Goal: Task Accomplishment & Management: Manage account settings

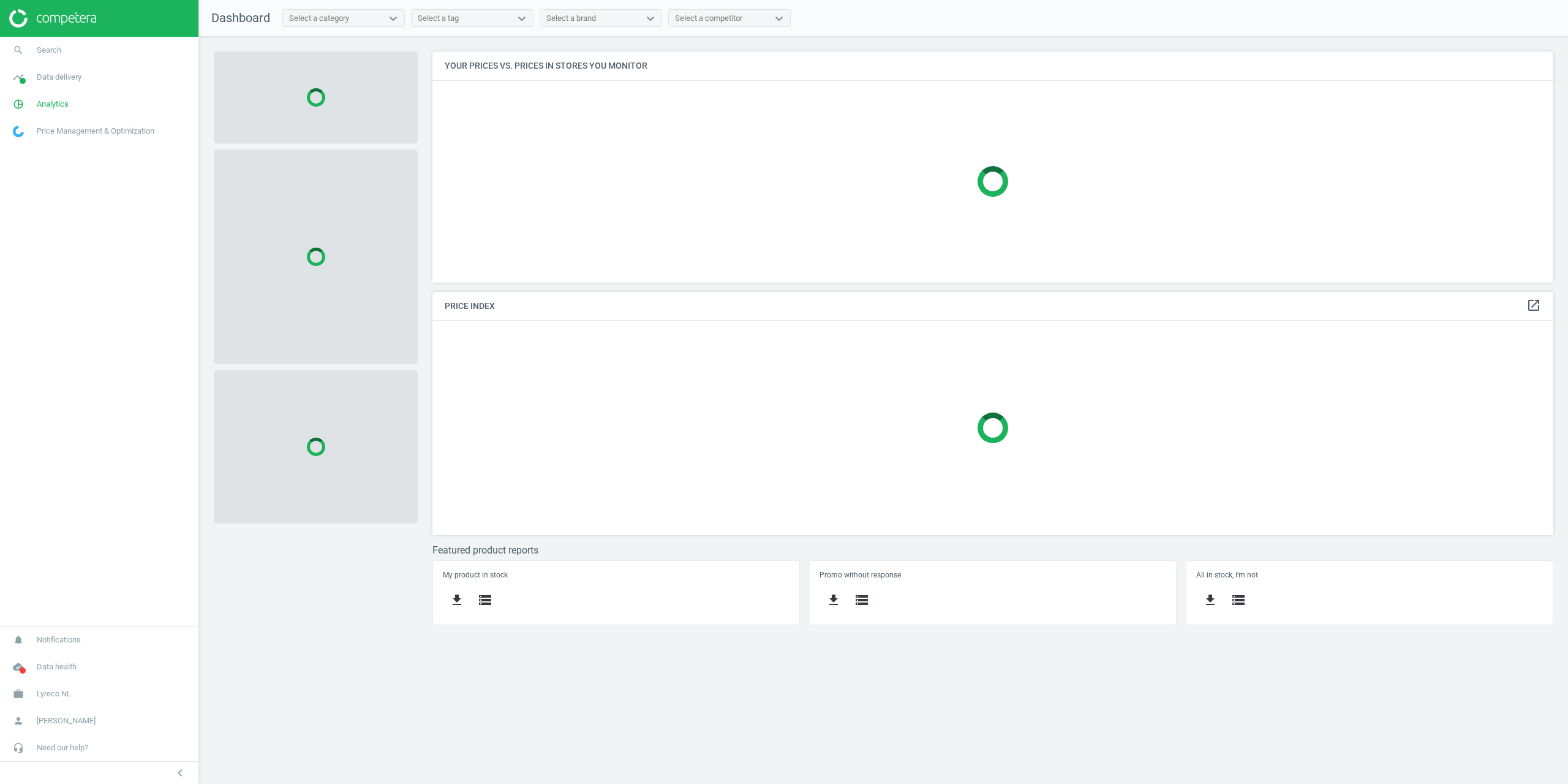
scroll to position [249, 1140]
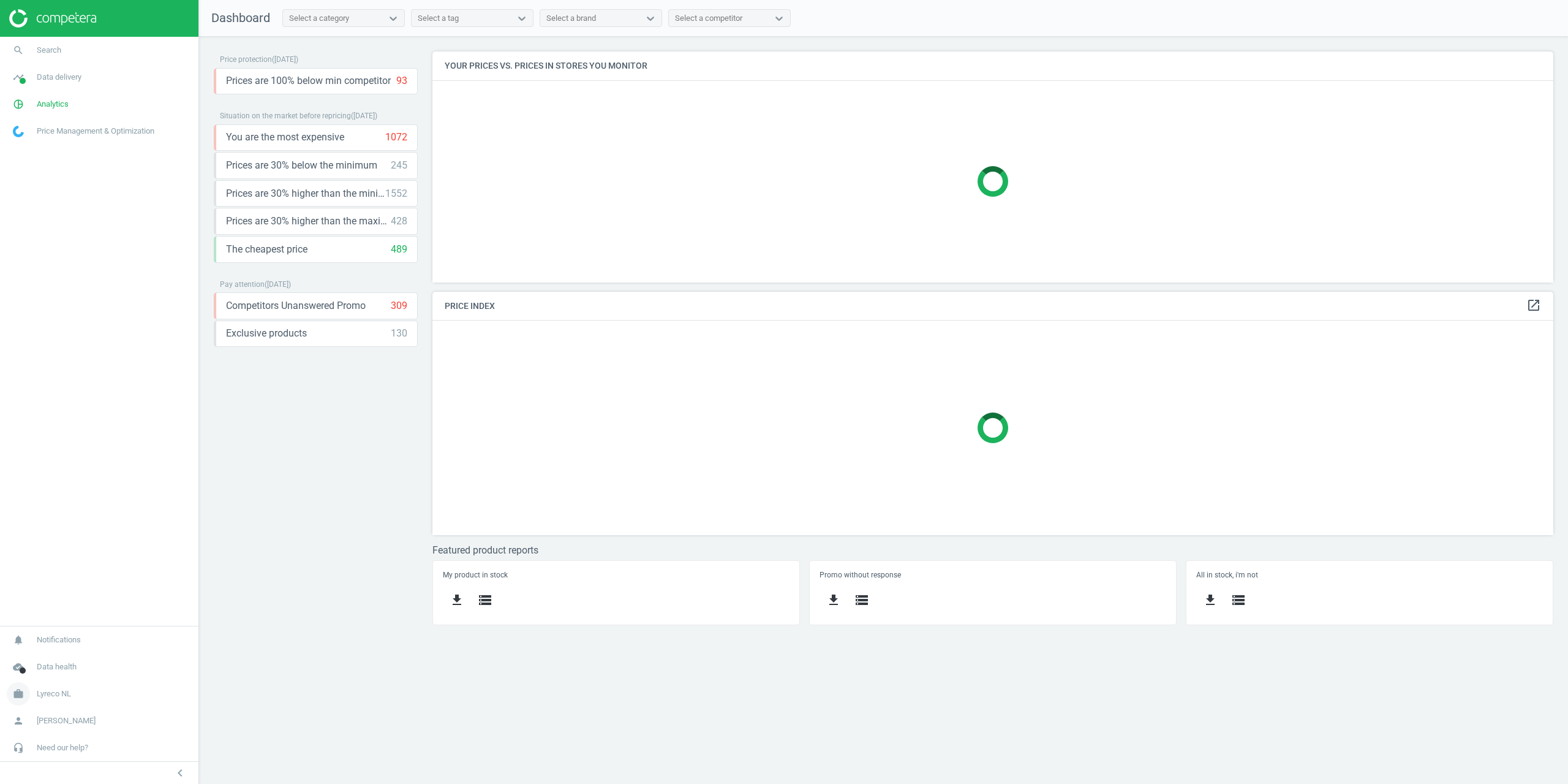
click at [47, 690] on span "Lyreco NL" at bounding box center [54, 693] width 34 height 11
click at [47, 657] on span "Switch campaign" at bounding box center [41, 657] width 54 height 10
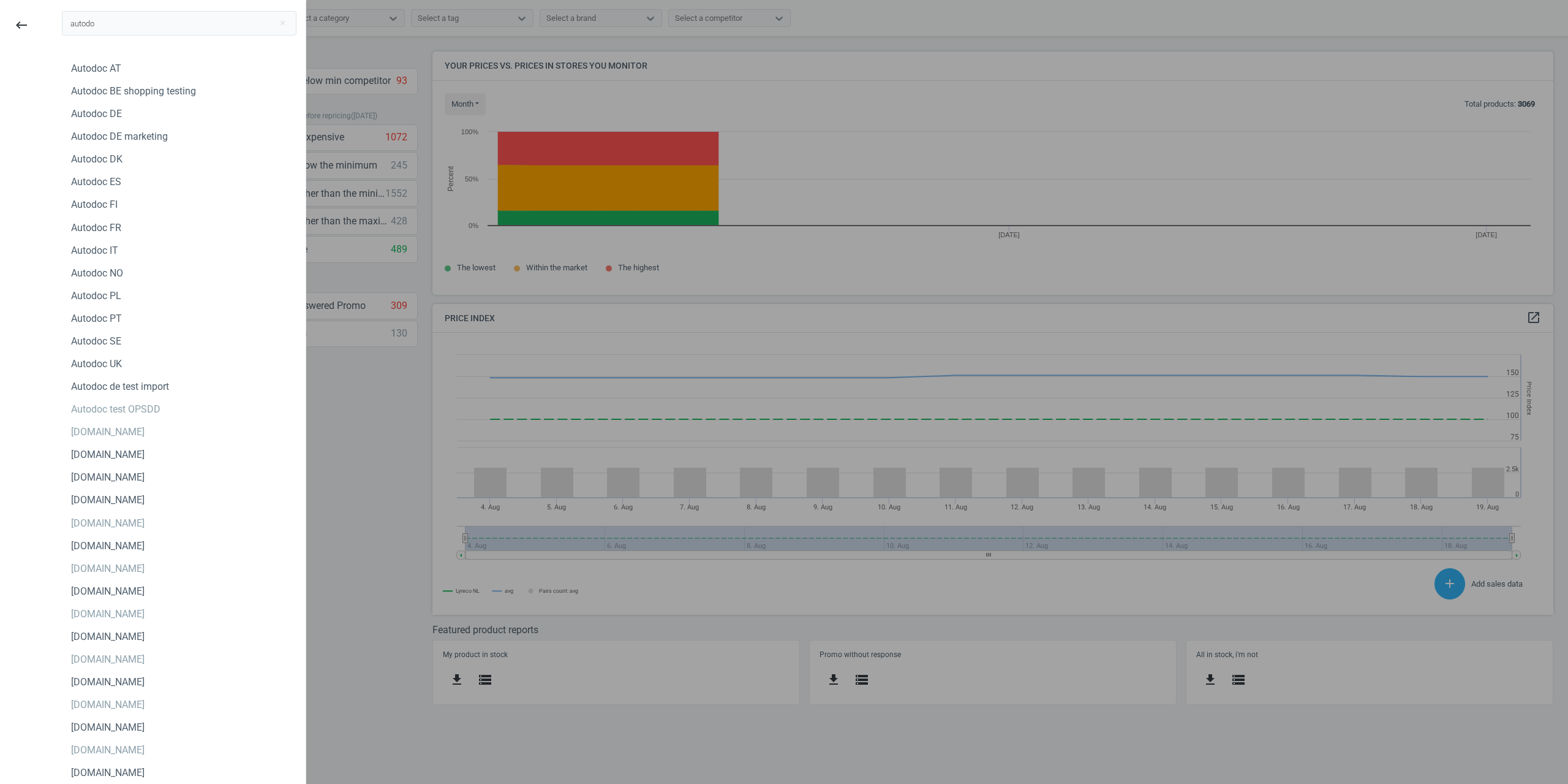
scroll to position [301, 1140]
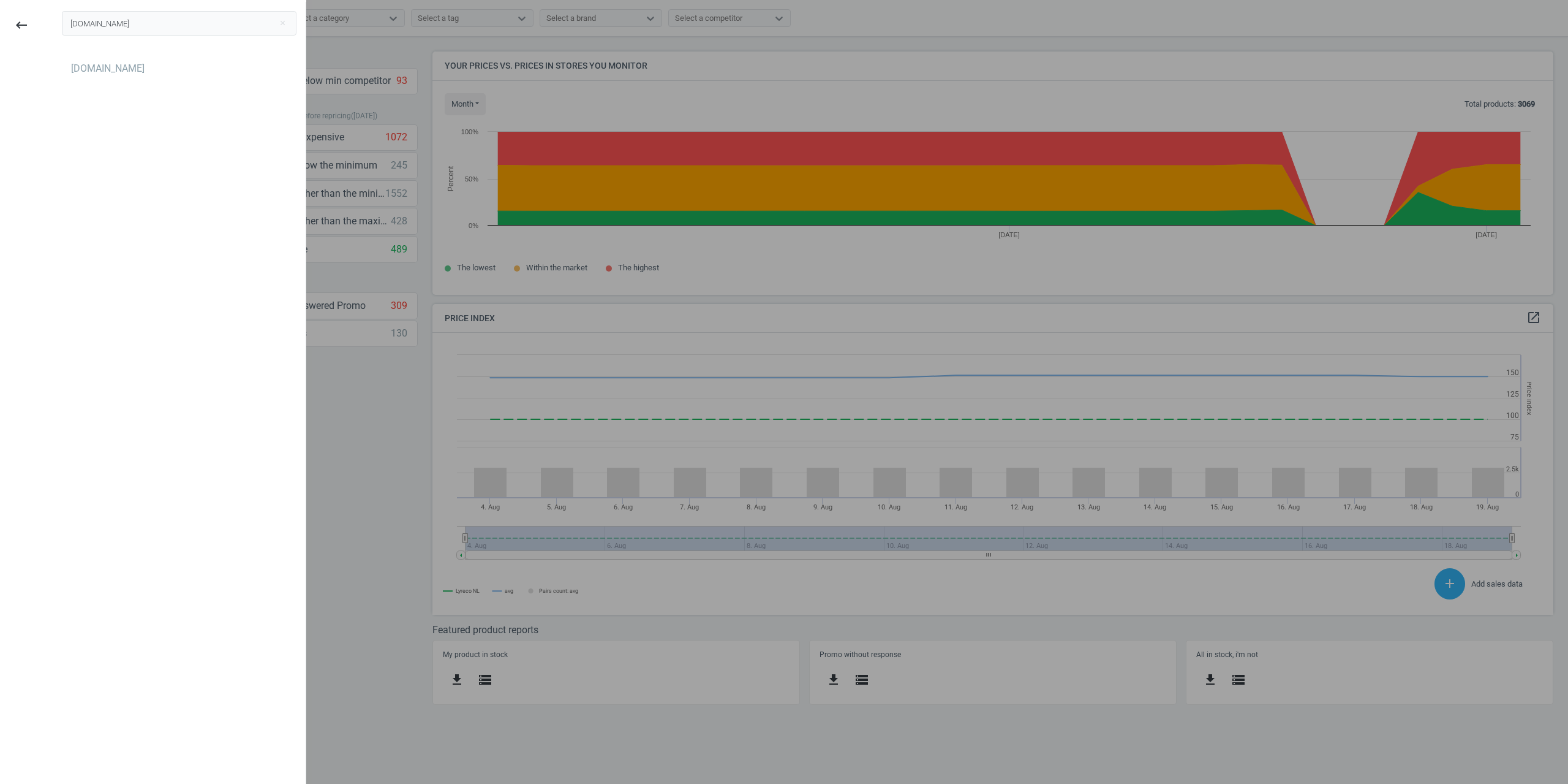
type input "[DOMAIN_NAME]"
click at [126, 77] on div "[DOMAIN_NAME]" at bounding box center [179, 68] width 235 height 20
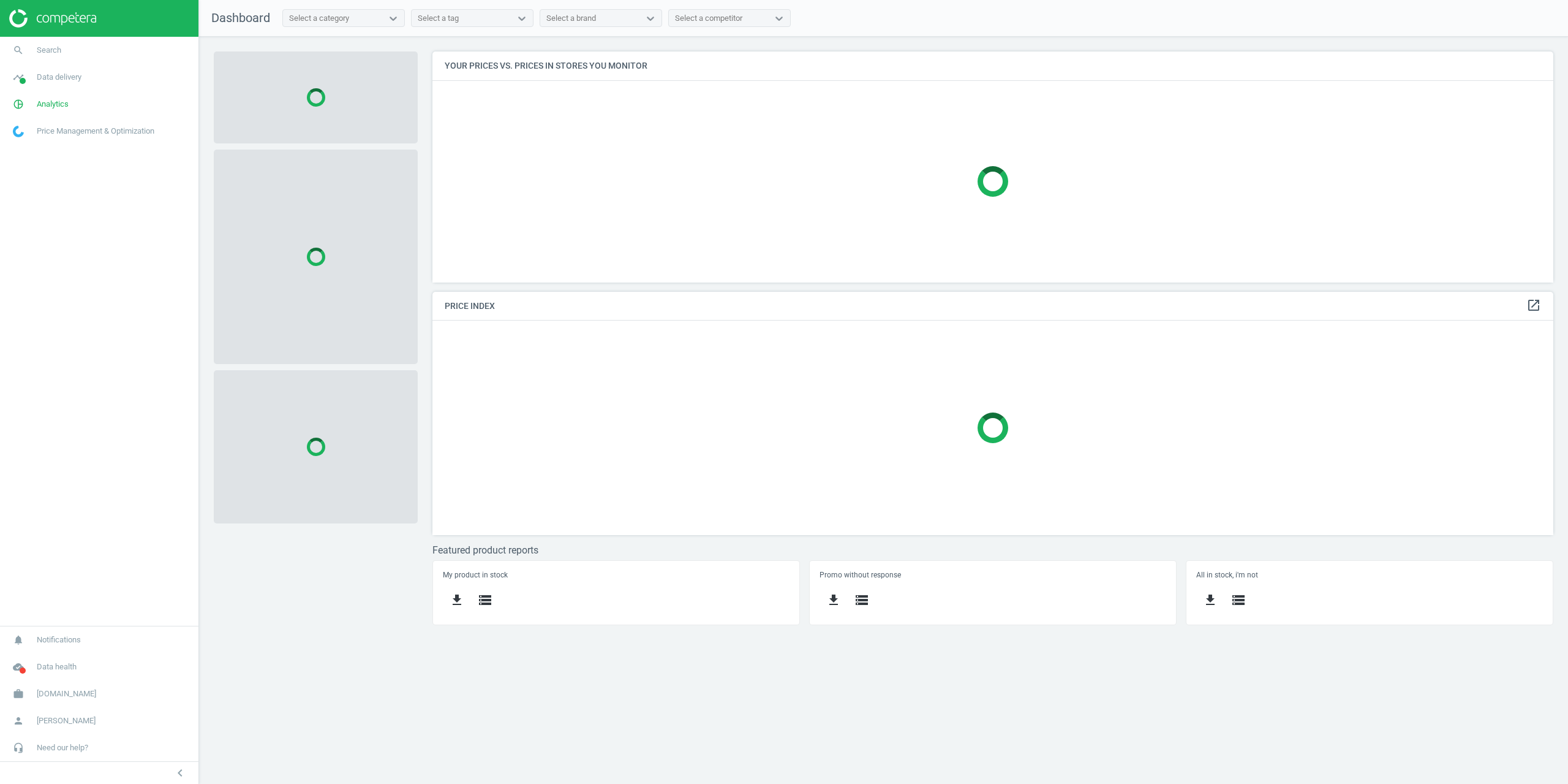
scroll to position [249, 1140]
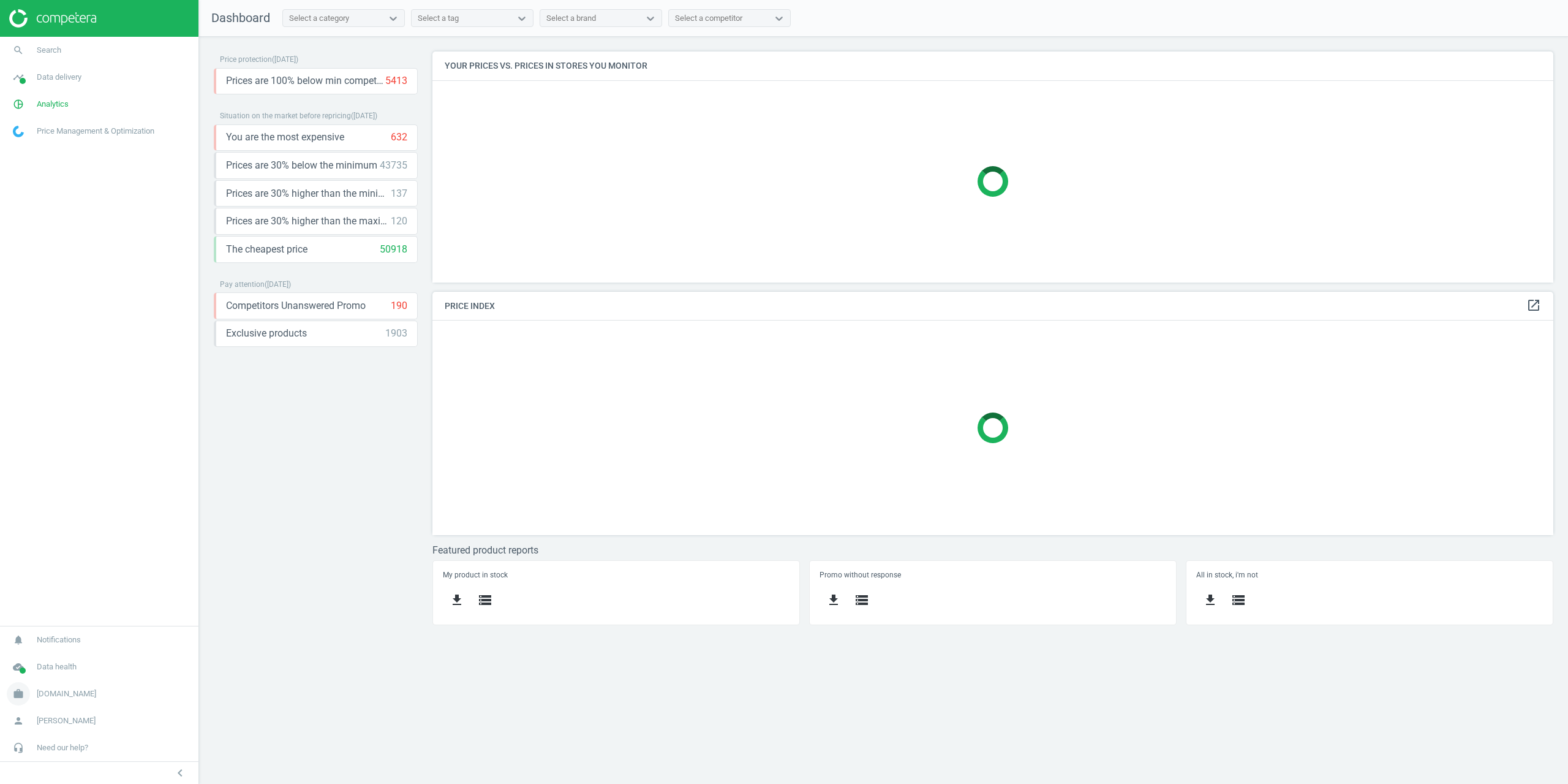
click at [41, 690] on span "[DOMAIN_NAME]" at bounding box center [66, 693] width 59 height 11
click at [42, 679] on span "Campaign settings" at bounding box center [43, 676] width 60 height 10
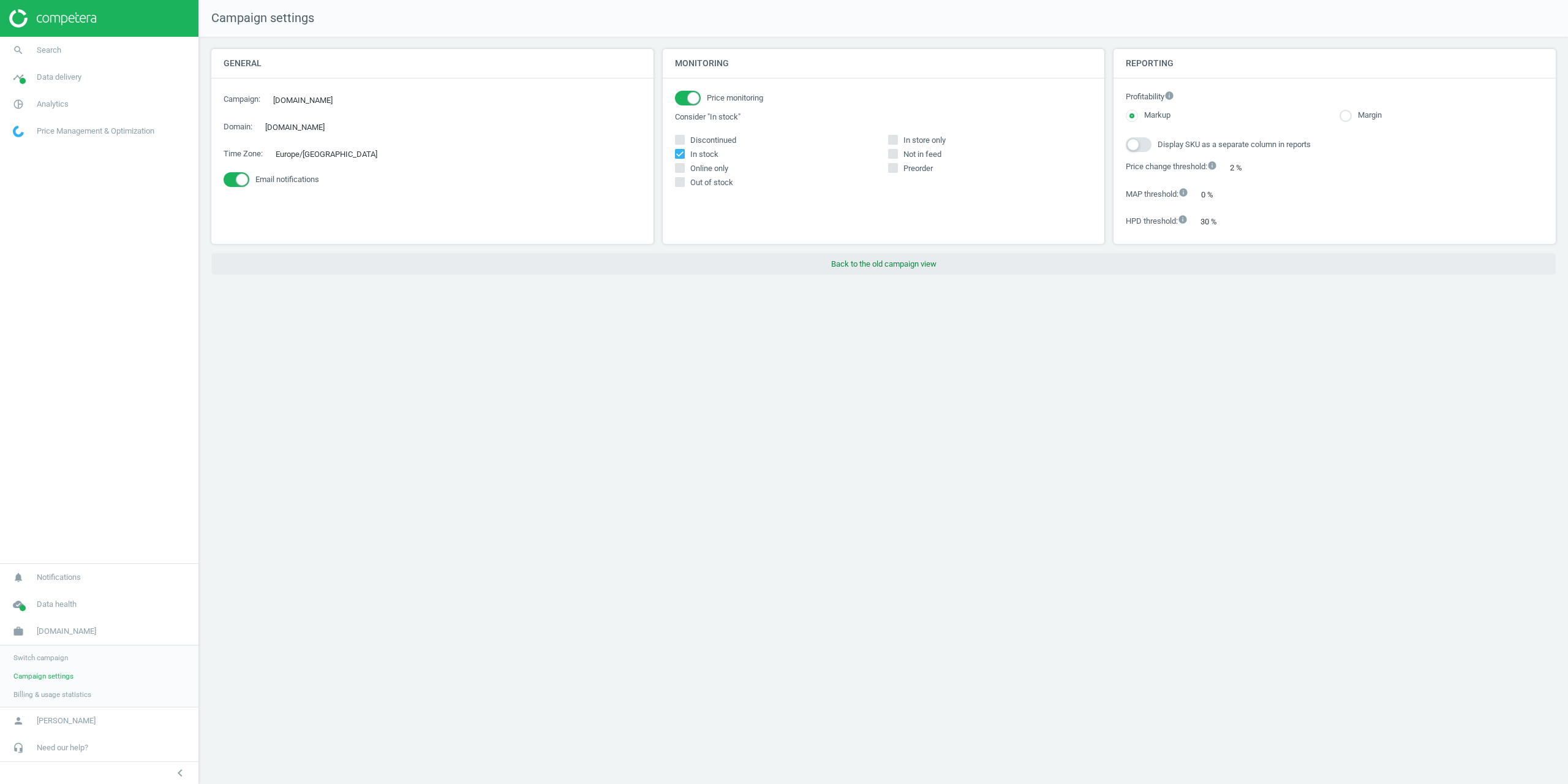
click at [883, 262] on button "Back to the old campaign view" at bounding box center [884, 264] width 1344 height 22
